Goal: Information Seeking & Learning: Learn about a topic

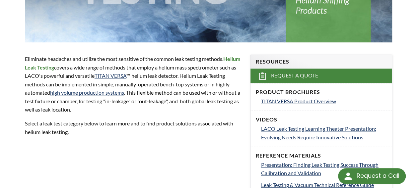
scroll to position [188, 0]
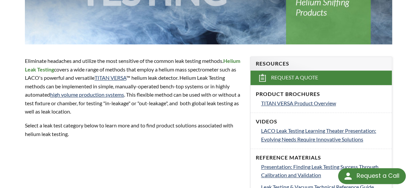
click at [289, 146] on div "Helium Leak Testing Eliminate headaches and utilize the most sensitive of the c…" at bounding box center [208, 180] width 417 height 608
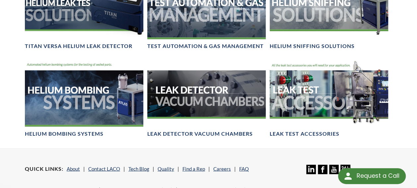
scroll to position [628, 0]
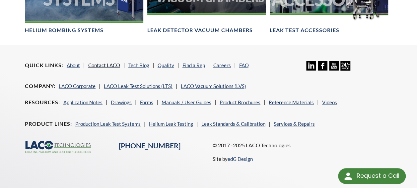
click at [101, 62] on link "Contact LACO" at bounding box center [104, 65] width 32 height 6
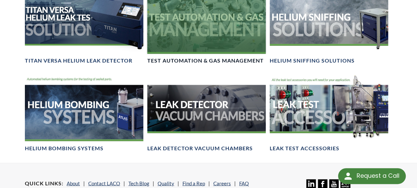
scroll to position [520, 0]
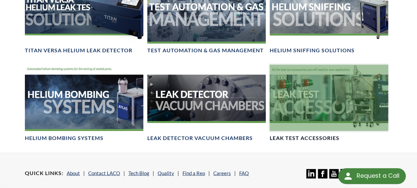
click at [296, 135] on h4 "Leak Test Accessories" at bounding box center [305, 138] width 70 height 7
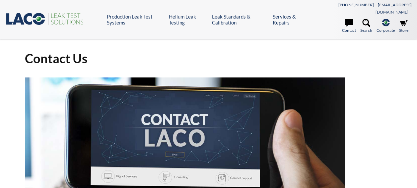
select select "Language Translate Widget"
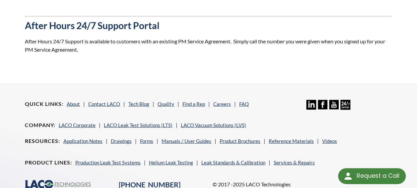
scroll to position [710, 0]
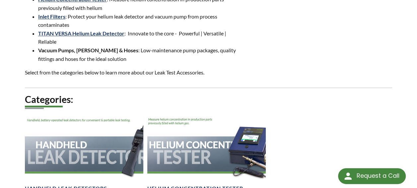
scroll to position [232, 0]
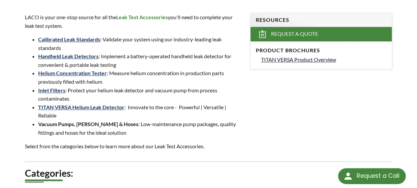
click at [326, 56] on span "TITAN VERSA Product Overview" at bounding box center [298, 59] width 75 height 6
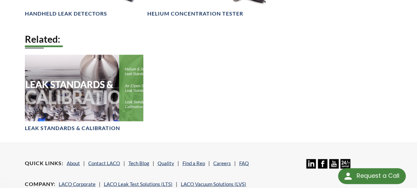
scroll to position [498, 0]
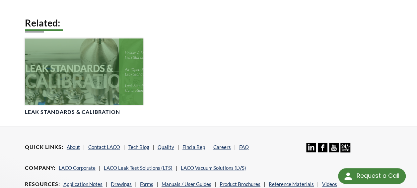
click at [107, 80] on div at bounding box center [84, 71] width 118 height 66
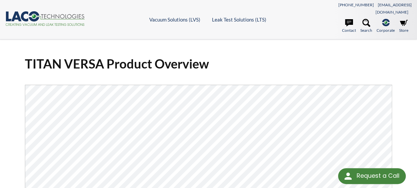
select select "Language Translate Widget"
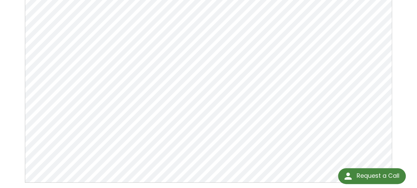
scroll to position [100, 0]
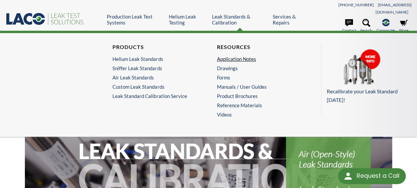
click at [229, 56] on link "Application Notes" at bounding box center [259, 59] width 84 height 6
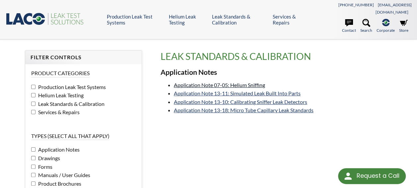
click at [215, 82] on link "Application Note 07-05: Helium Sniffing" at bounding box center [219, 85] width 91 height 6
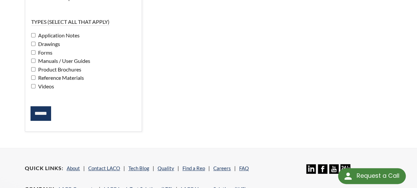
scroll to position [100, 0]
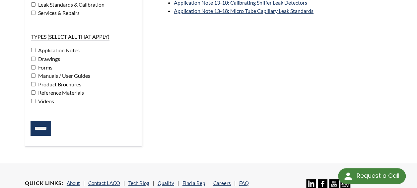
click at [36, 56] on span "Drawings" at bounding box center [48, 59] width 24 height 6
click at [39, 121] on input "******" at bounding box center [41, 128] width 21 height 15
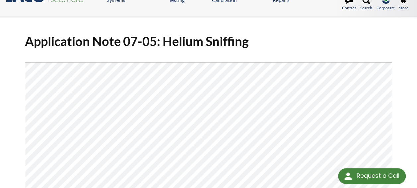
scroll to position [33, 0]
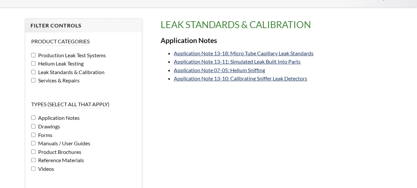
scroll to position [33, 0]
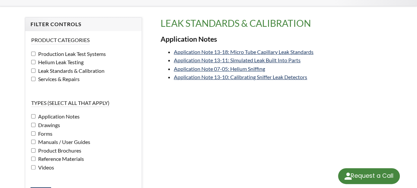
select select "Language Translate Widget"
click at [47, 164] on label "Videos" at bounding box center [83, 168] width 105 height 9
click at [45, 165] on span "Videos" at bounding box center [45, 168] width 18 height 6
click at [44, 165] on span "Videos" at bounding box center [45, 168] width 18 height 6
